Goal: Information Seeking & Learning: Learn about a topic

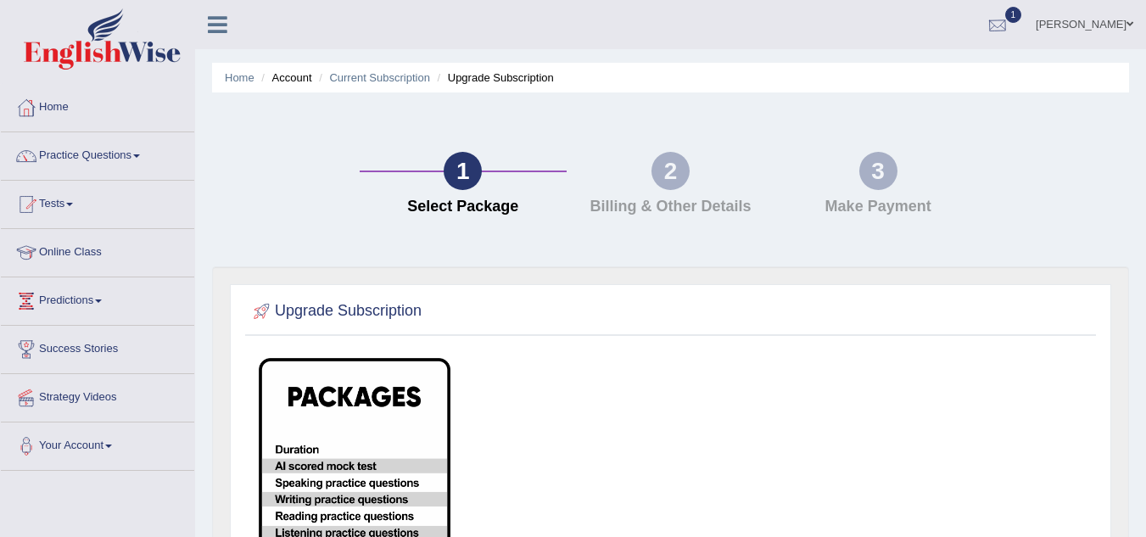
click at [1010, 28] on div at bounding box center [997, 25] width 25 height 25
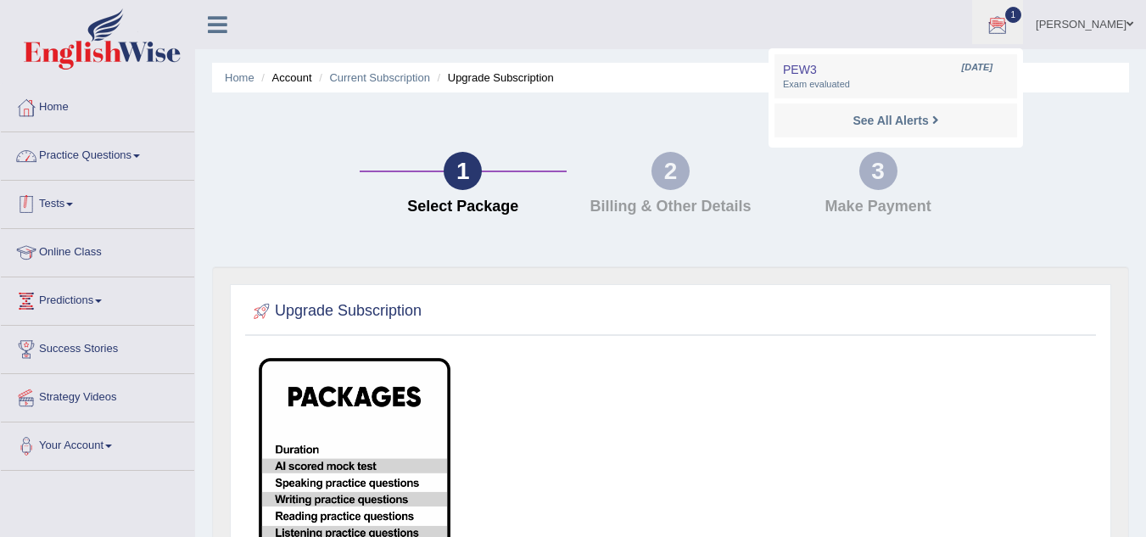
click at [122, 150] on link "Practice Questions" at bounding box center [97, 153] width 193 height 42
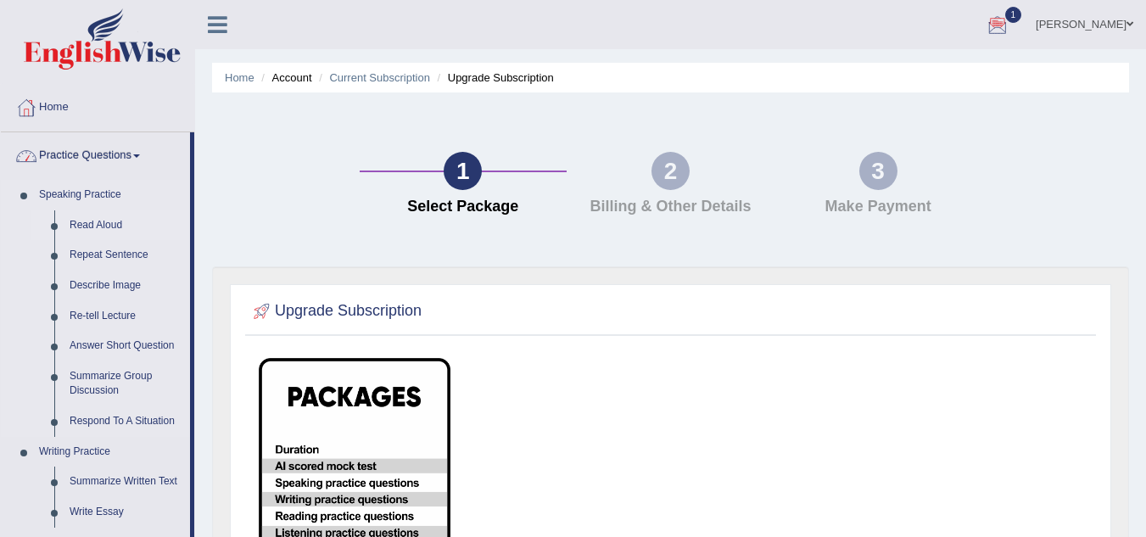
click at [102, 225] on link "Read Aloud" at bounding box center [126, 225] width 128 height 31
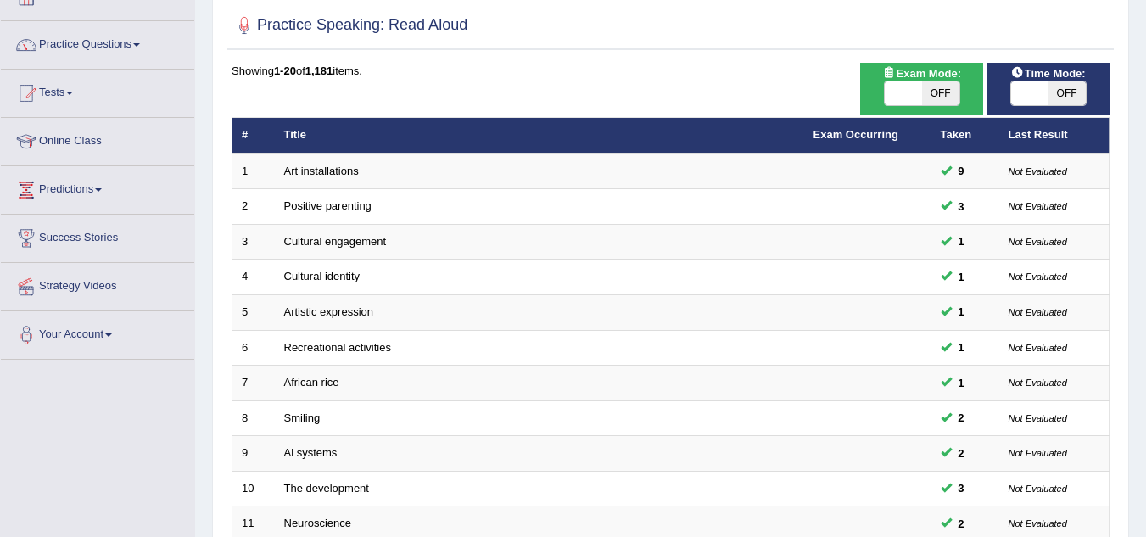
scroll to position [82, 0]
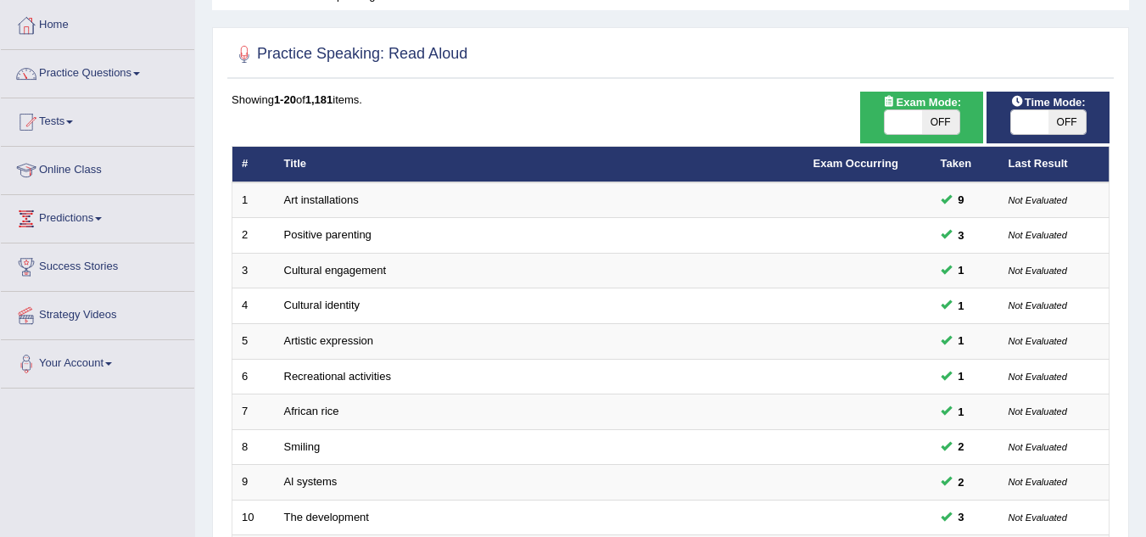
drag, startPoint x: 1158, startPoint y: 138, endPoint x: 1158, endPoint y: 175, distance: 36.5
click at [1145, 175] on html "Toggle navigation Home Practice Questions Speaking Practice Read Aloud Repeat S…" at bounding box center [573, 186] width 1146 height 537
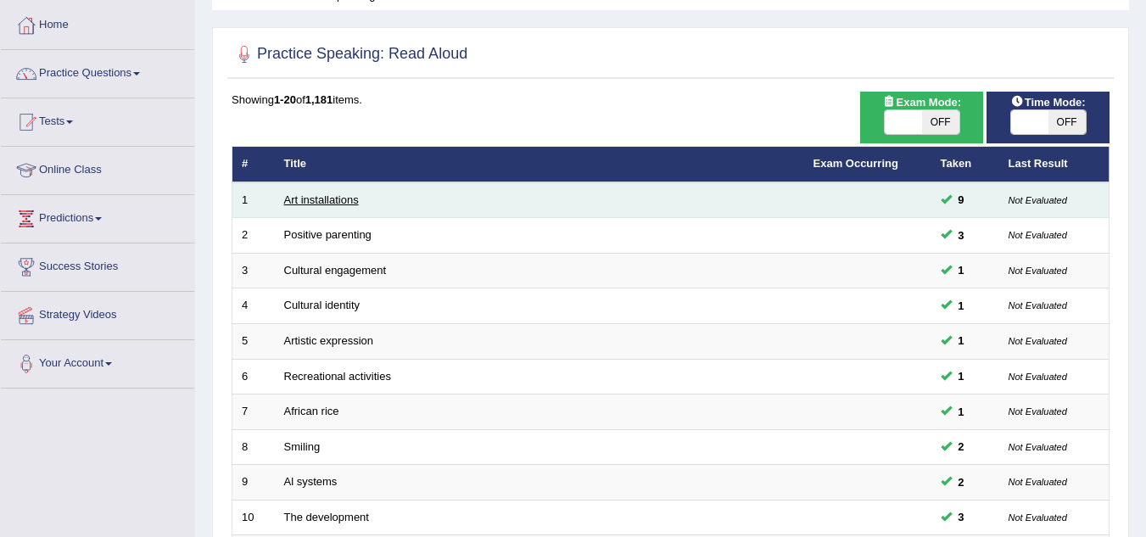
click at [338, 198] on link "Art installations" at bounding box center [321, 199] width 75 height 13
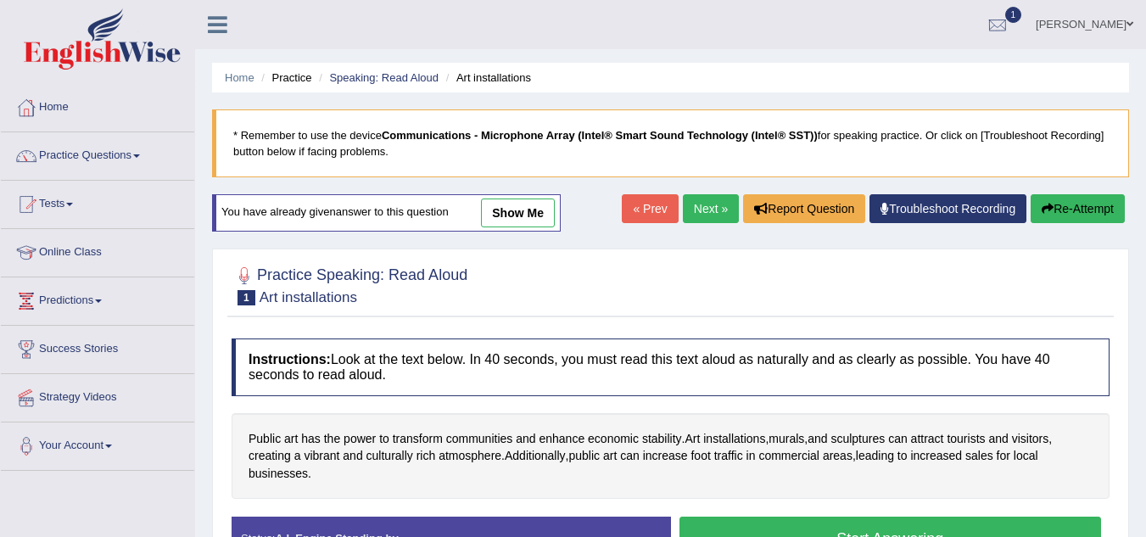
click at [1010, 20] on div at bounding box center [997, 25] width 25 height 25
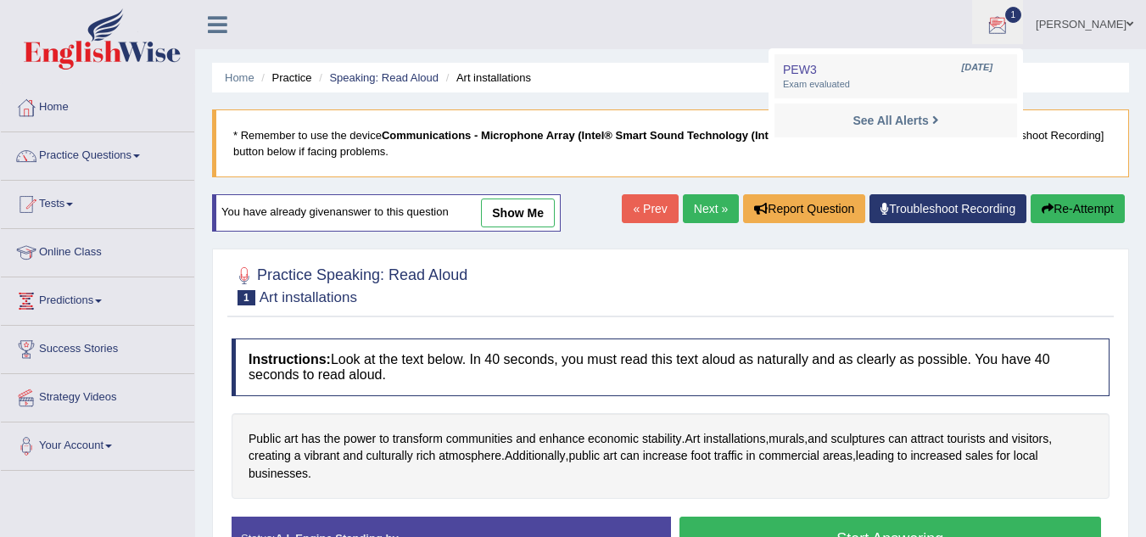
click at [1010, 20] on div at bounding box center [997, 25] width 25 height 25
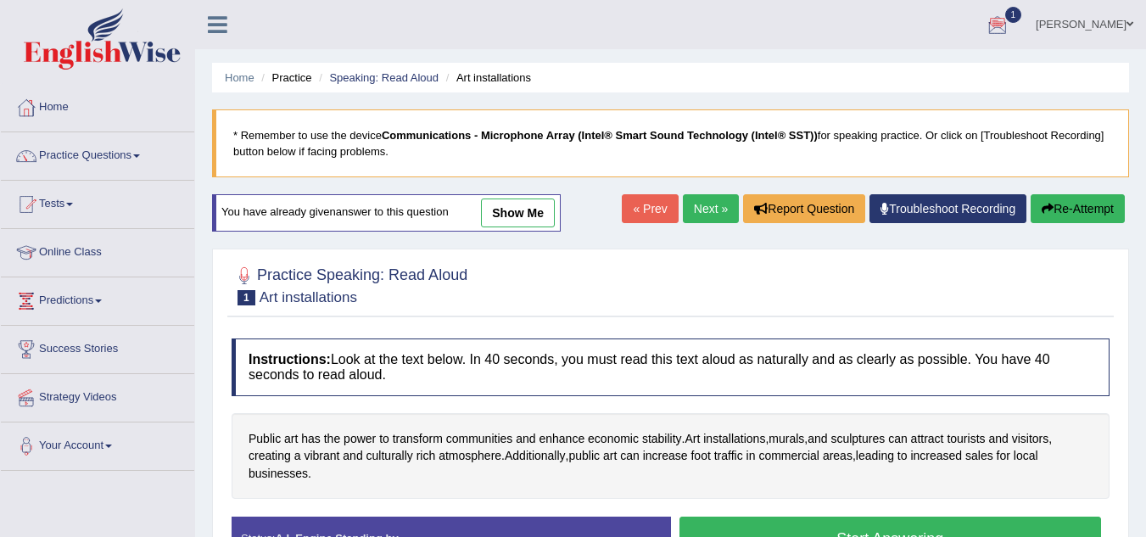
click at [1010, 20] on div at bounding box center [997, 25] width 25 height 25
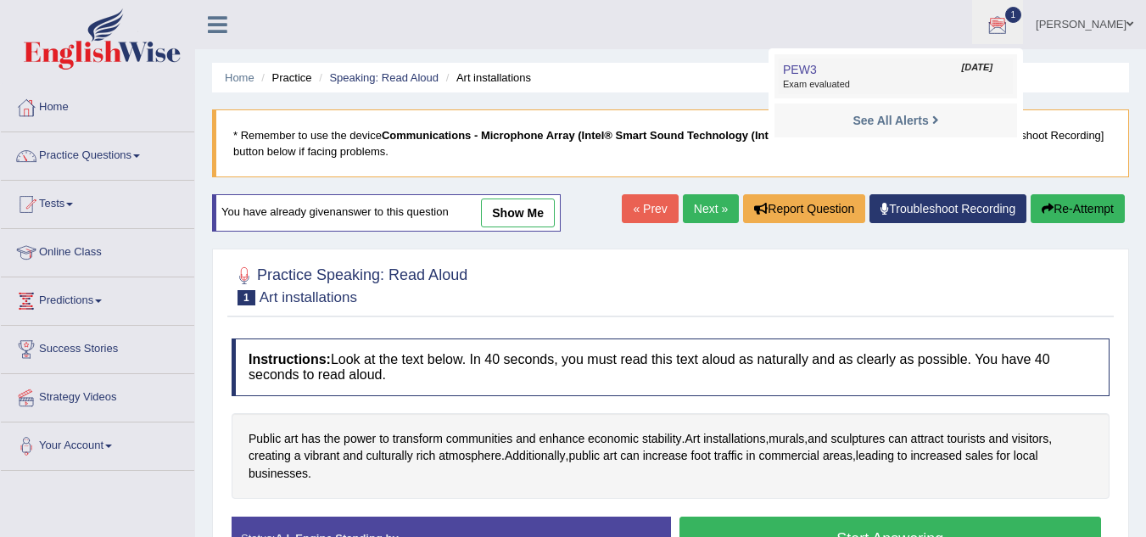
click at [957, 76] on link "PEW3 [DATE] Exam evaluated" at bounding box center [896, 77] width 234 height 36
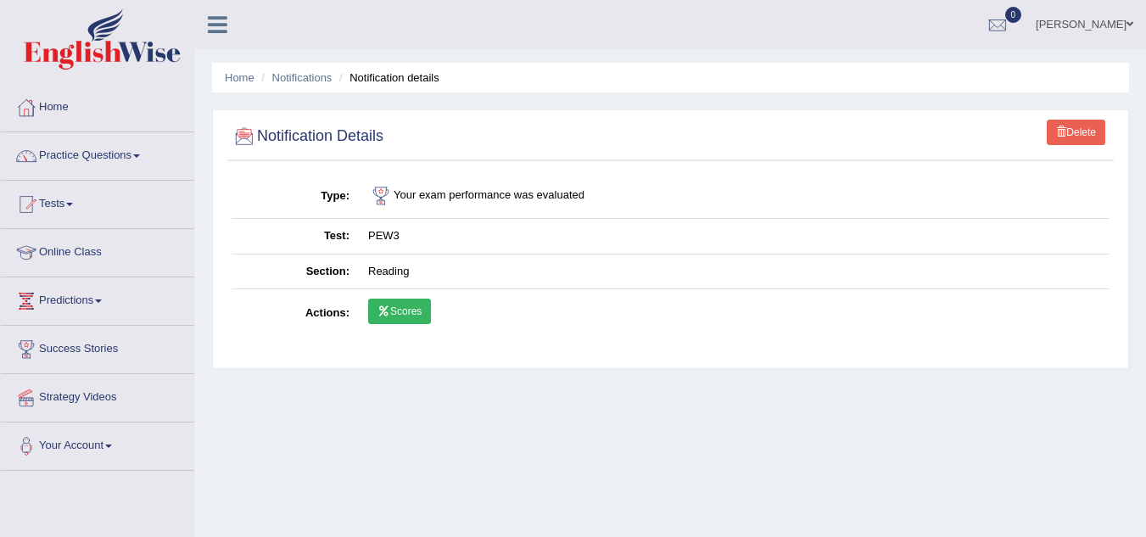
click at [61, 104] on link "Home" at bounding box center [97, 105] width 193 height 42
